Goal: Check status: Check status

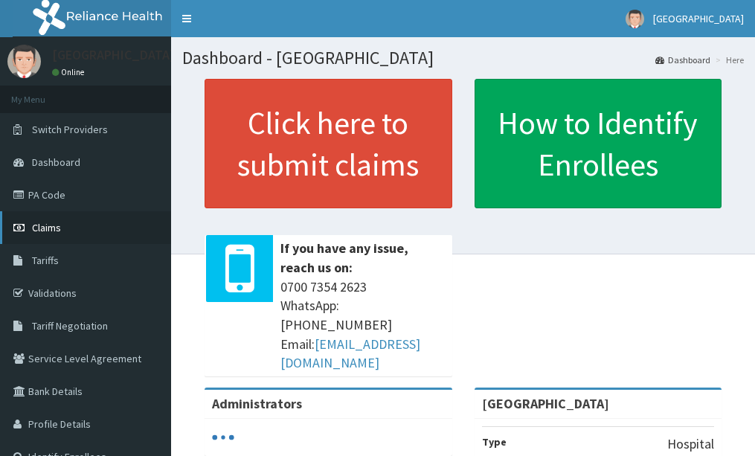
click at [71, 229] on link "Claims" at bounding box center [85, 227] width 171 height 33
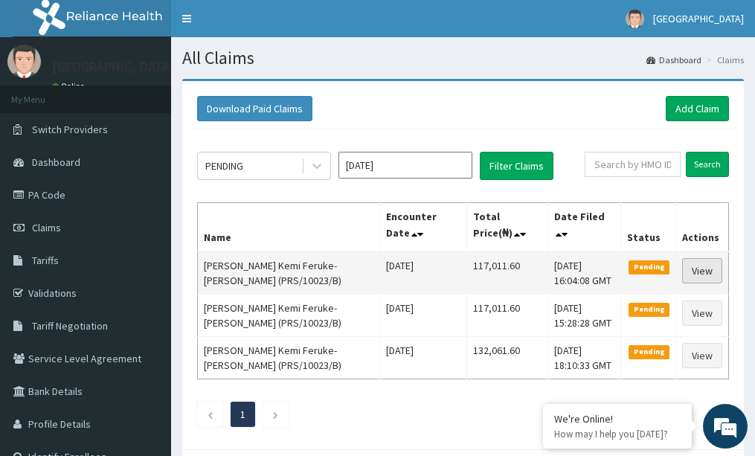
click at [714, 266] on link "View" at bounding box center [702, 270] width 40 height 25
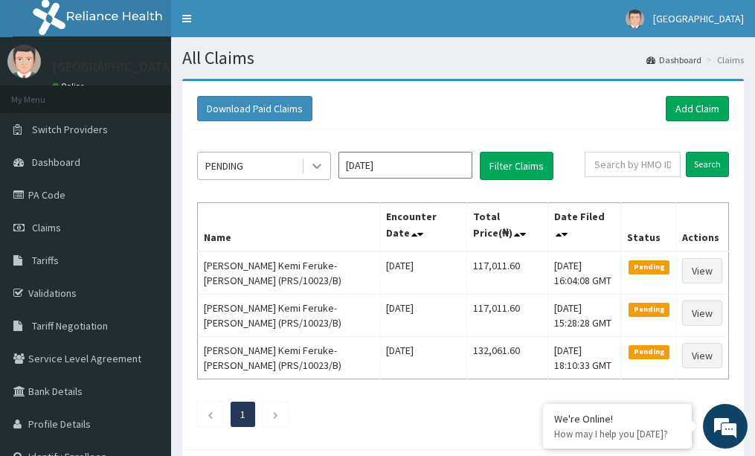
click at [319, 172] on icon at bounding box center [317, 166] width 15 height 15
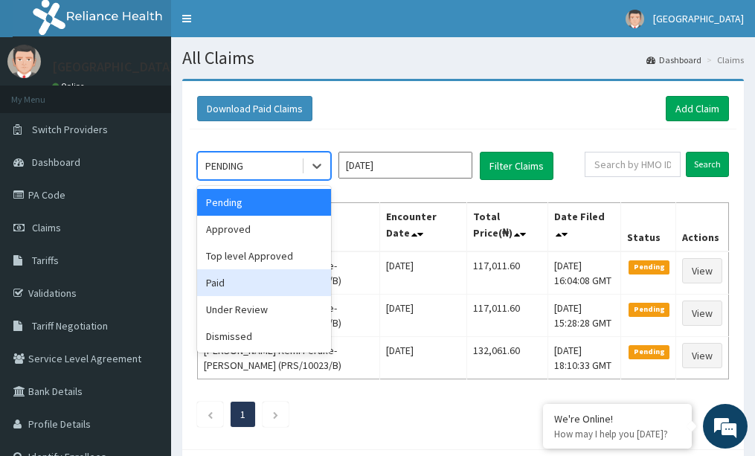
click at [267, 280] on div "Paid" at bounding box center [264, 282] width 134 height 27
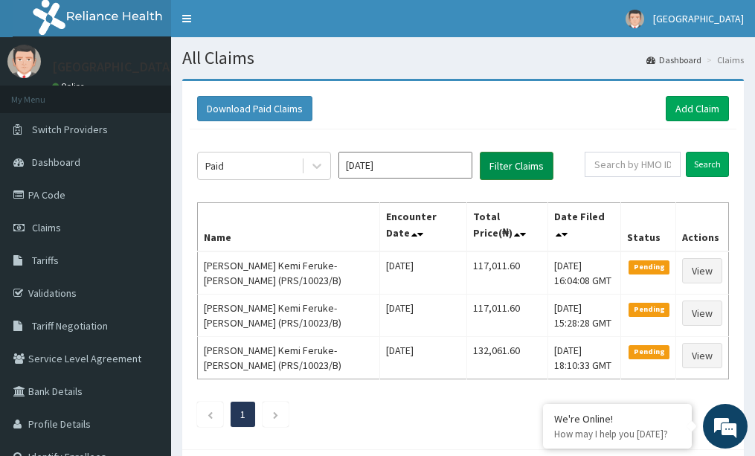
click at [502, 160] on button "Filter Claims" at bounding box center [517, 166] width 74 height 28
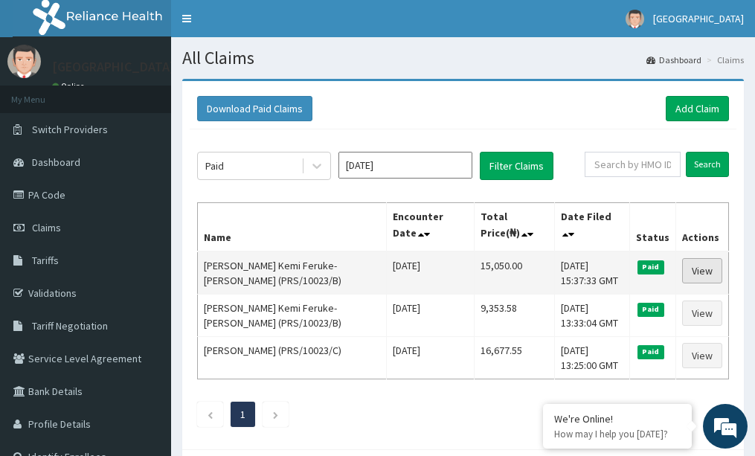
click at [711, 268] on link "View" at bounding box center [702, 270] width 40 height 25
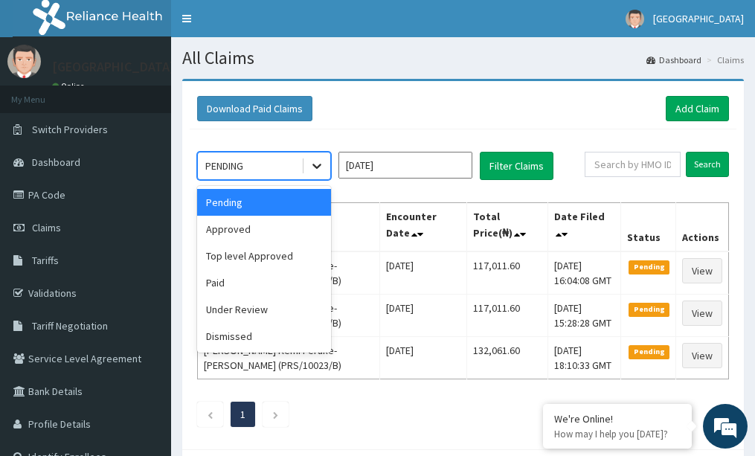
click at [319, 168] on icon at bounding box center [317, 166] width 15 height 15
click at [295, 227] on div "Approved" at bounding box center [264, 229] width 134 height 27
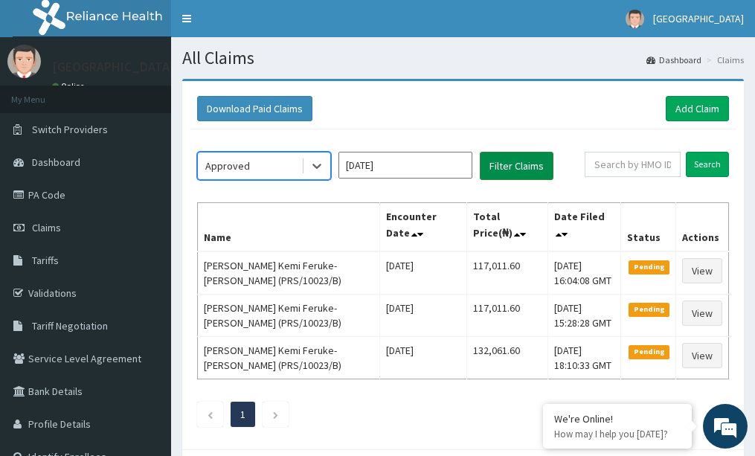
click at [505, 160] on button "Filter Claims" at bounding box center [517, 166] width 74 height 28
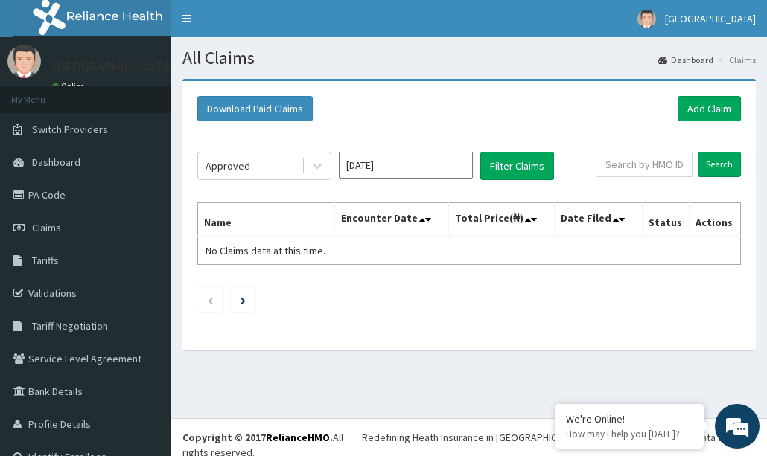
click at [455, 170] on input "Oct 2025" at bounding box center [406, 165] width 134 height 27
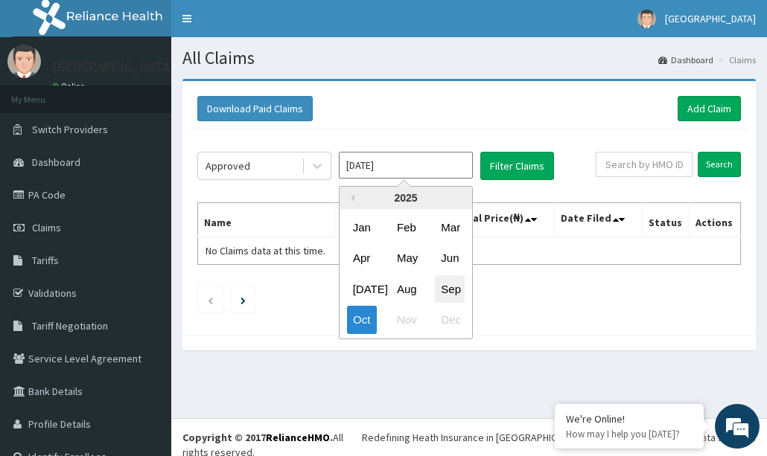
click at [446, 288] on div "Sep" at bounding box center [450, 289] width 30 height 28
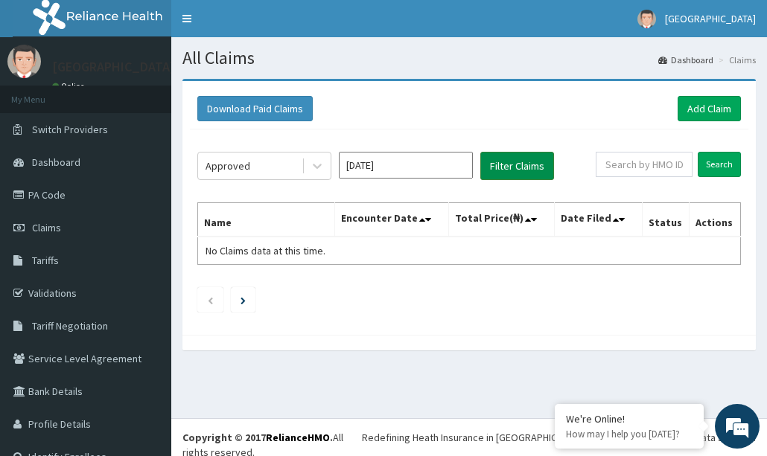
click at [501, 167] on button "Filter Claims" at bounding box center [517, 166] width 74 height 28
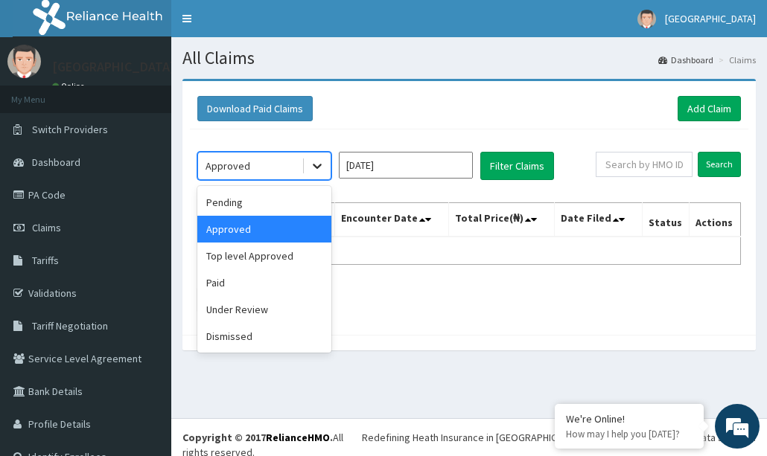
click at [312, 166] on icon at bounding box center [317, 166] width 15 height 15
click at [292, 206] on div "Pending" at bounding box center [264, 202] width 134 height 27
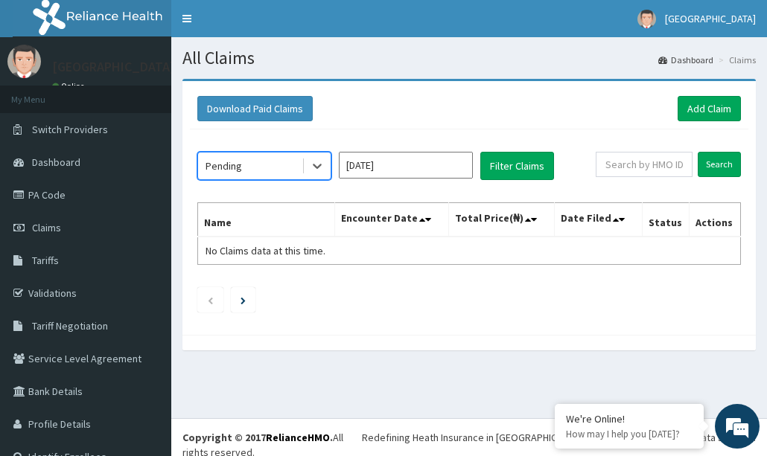
click at [417, 165] on input "Sep 2025" at bounding box center [406, 165] width 134 height 27
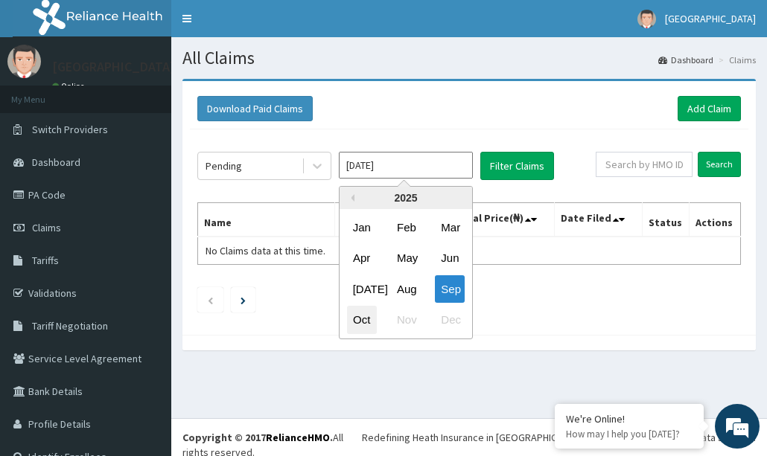
click at [368, 313] on div "Oct" at bounding box center [362, 321] width 30 height 28
type input "Oct 2025"
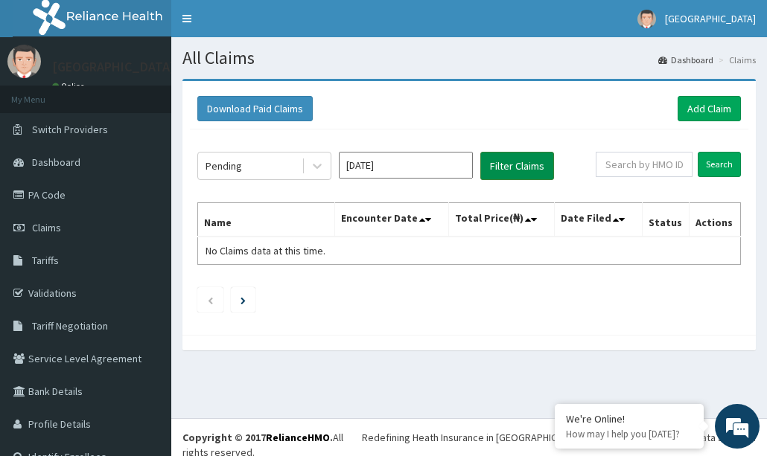
click at [502, 159] on button "Filter Claims" at bounding box center [517, 166] width 74 height 28
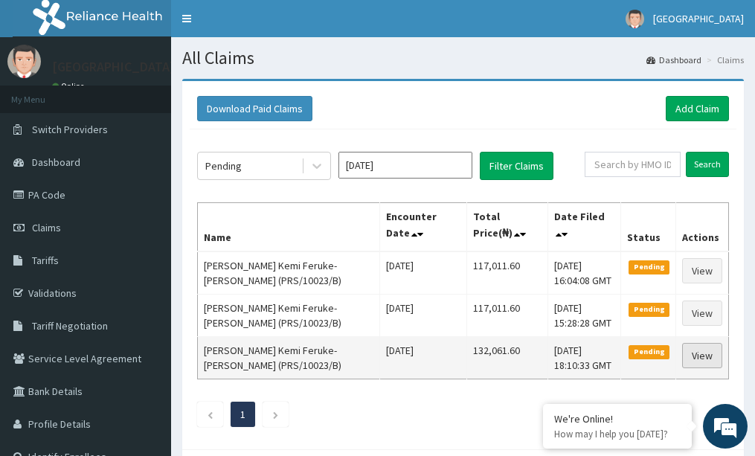
click at [694, 353] on link "View" at bounding box center [702, 355] width 40 height 25
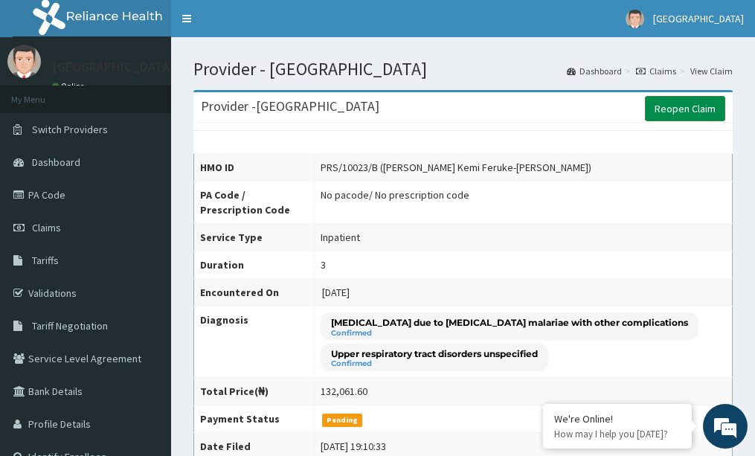
click at [666, 106] on link "Reopen Claim" at bounding box center [685, 108] width 80 height 25
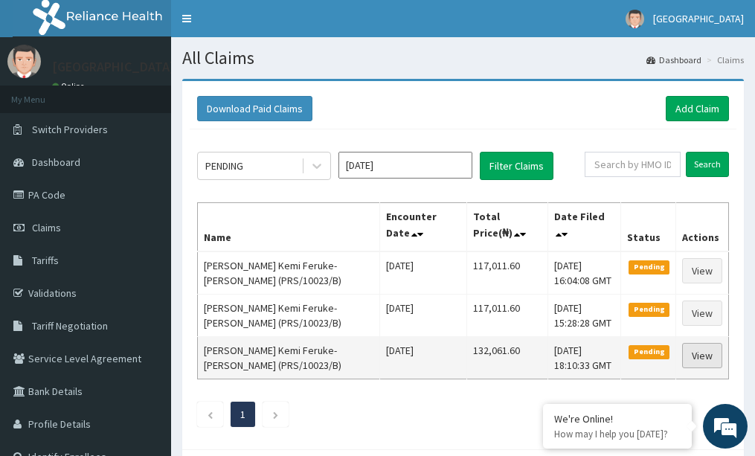
click at [712, 359] on link "View" at bounding box center [702, 355] width 40 height 25
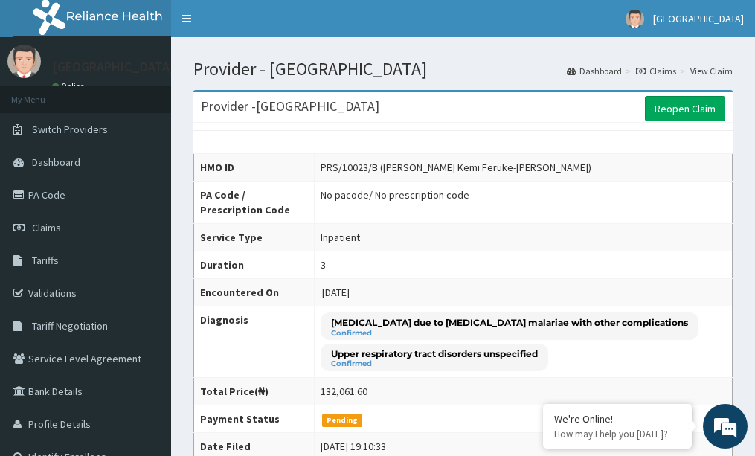
click at [653, 69] on link "Claims" at bounding box center [656, 71] width 40 height 13
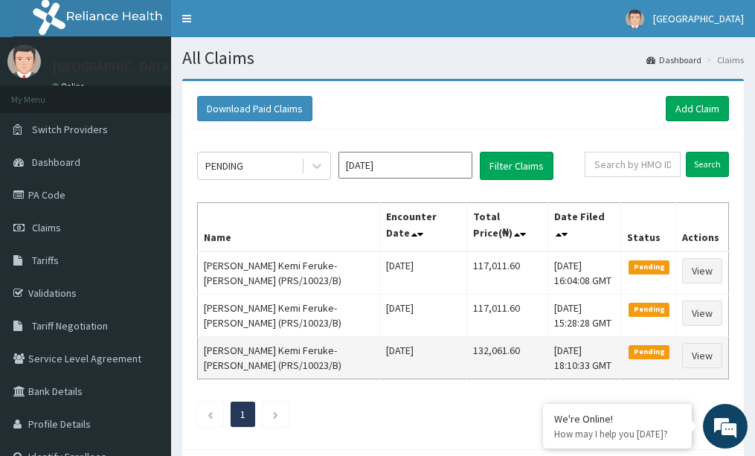
click at [548, 351] on td "[DATE] 18:10:33 GMT" at bounding box center [585, 358] width 74 height 42
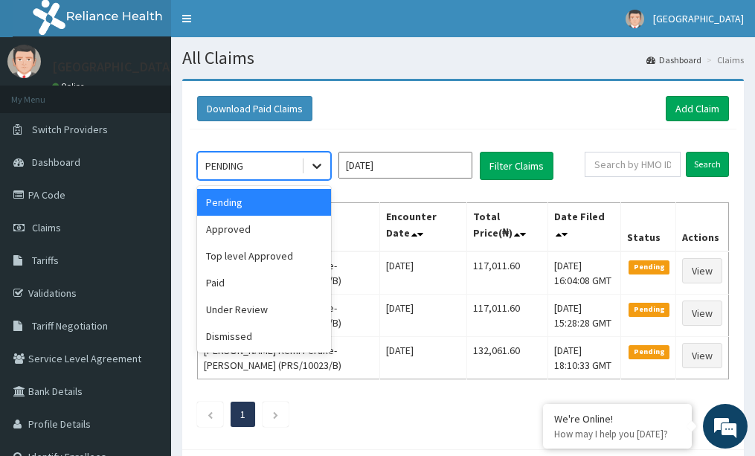
click at [321, 170] on icon at bounding box center [317, 166] width 15 height 15
click at [265, 314] on div "Under Review" at bounding box center [264, 309] width 134 height 27
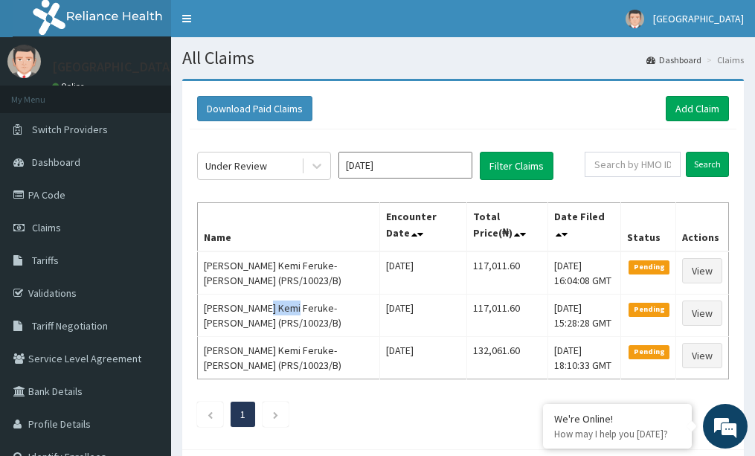
click at [265, 314] on td "[PERSON_NAME] Kemi Feruke-[PERSON_NAME] (PRS/10023/B)" at bounding box center [289, 316] width 182 height 42
click at [326, 172] on div at bounding box center [317, 166] width 27 height 27
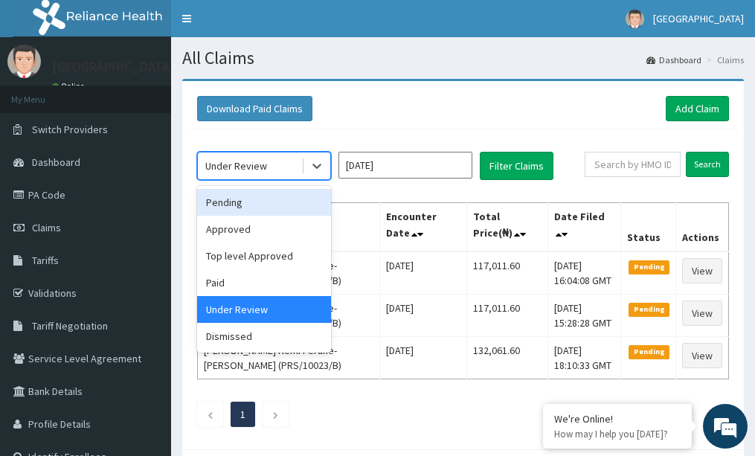
click at [280, 209] on div "Pending" at bounding box center [264, 202] width 134 height 27
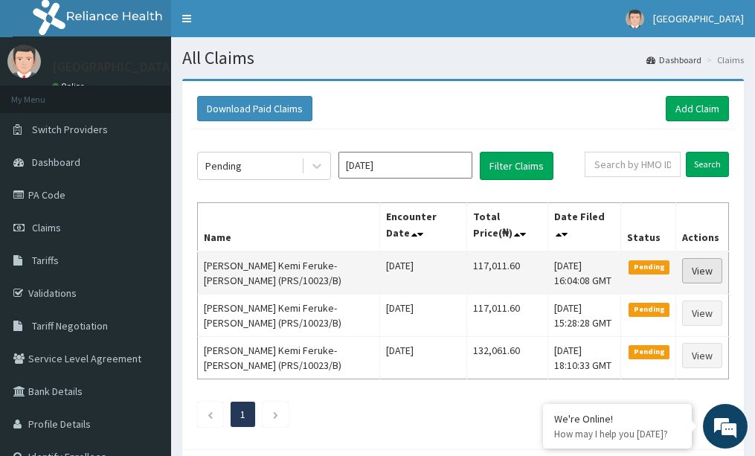
click at [703, 265] on link "View" at bounding box center [702, 270] width 40 height 25
